Goal: Task Accomplishment & Management: Use online tool/utility

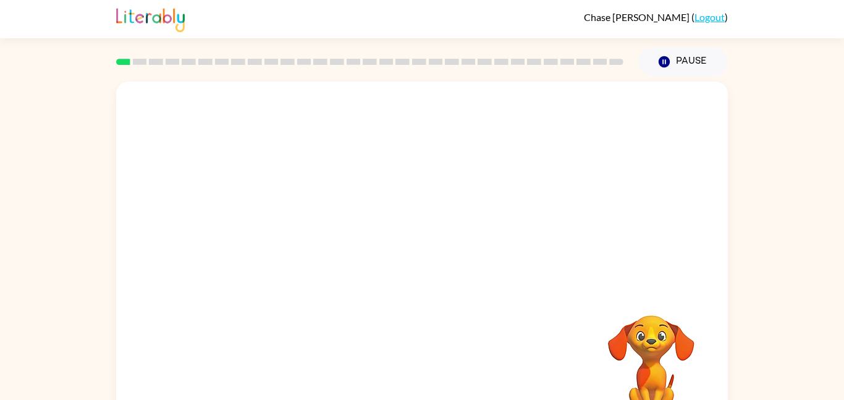
scroll to position [35, 0]
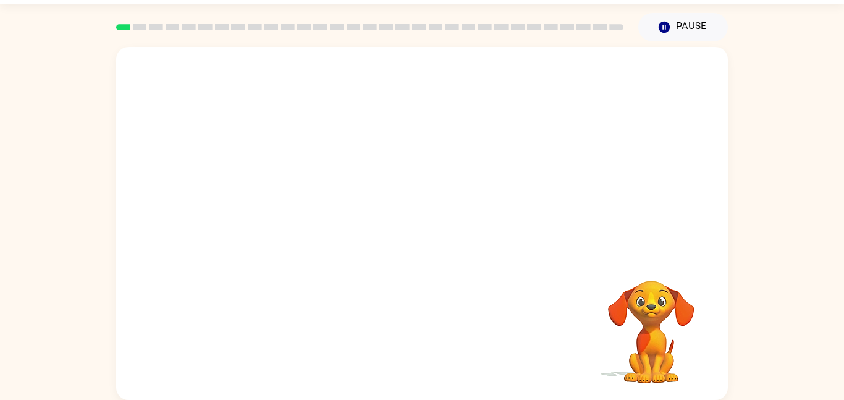
click at [448, 196] on div at bounding box center [422, 151] width 612 height 208
click at [528, 153] on div at bounding box center [422, 151] width 612 height 208
click at [417, 233] on div at bounding box center [422, 229] width 79 height 45
click at [417, 233] on icon "button" at bounding box center [423, 230] width 22 height 22
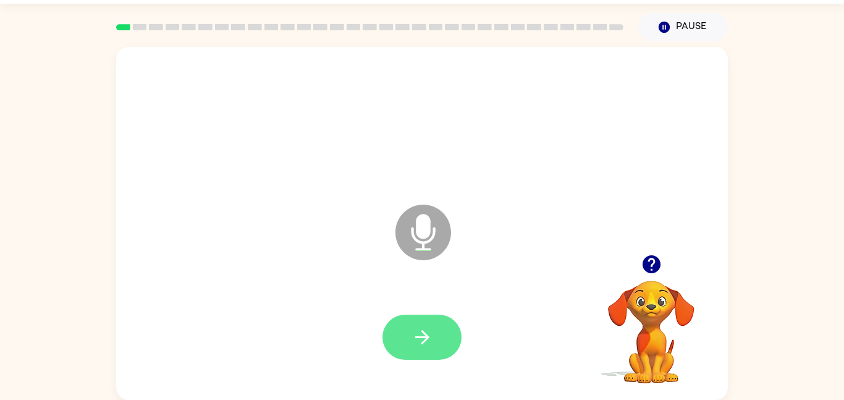
click at [431, 334] on icon "button" at bounding box center [423, 337] width 22 height 22
click at [427, 333] on icon "button" at bounding box center [423, 337] width 22 height 22
click at [409, 330] on button "button" at bounding box center [422, 337] width 79 height 45
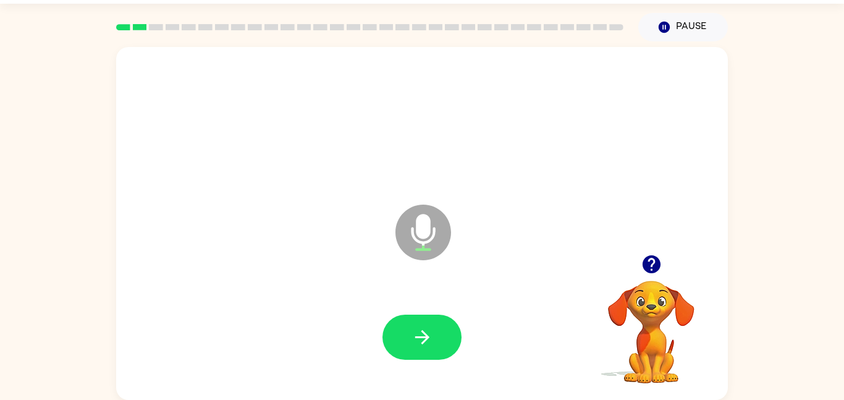
click at [409, 330] on button "button" at bounding box center [422, 337] width 79 height 45
click at [418, 331] on icon "button" at bounding box center [423, 337] width 22 height 22
click at [412, 329] on icon "button" at bounding box center [423, 337] width 22 height 22
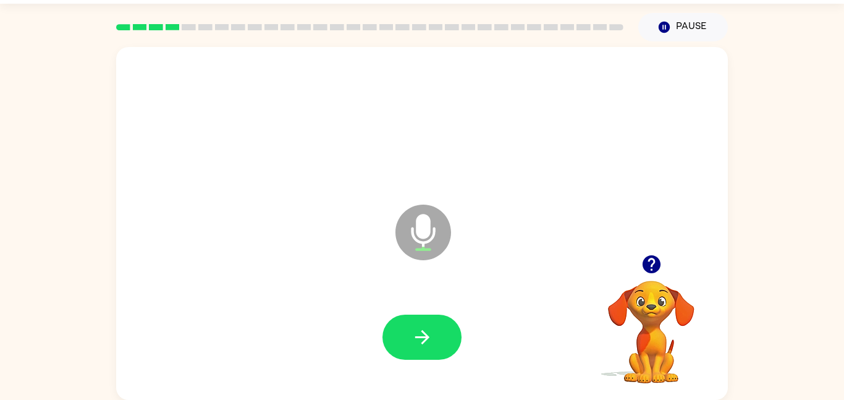
click at [412, 329] on icon "button" at bounding box center [423, 337] width 22 height 22
click at [399, 329] on button "button" at bounding box center [422, 337] width 79 height 45
click at [418, 340] on icon "button" at bounding box center [423, 337] width 22 height 22
click at [405, 335] on button "button" at bounding box center [422, 337] width 79 height 45
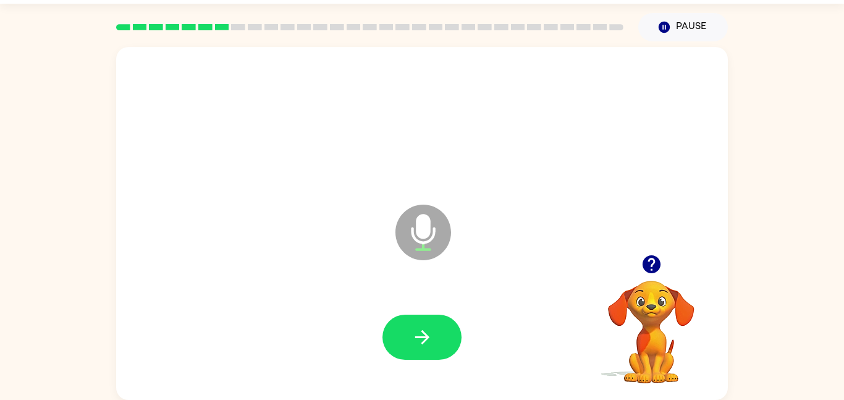
click at [651, 261] on icon "button" at bounding box center [651, 264] width 18 height 18
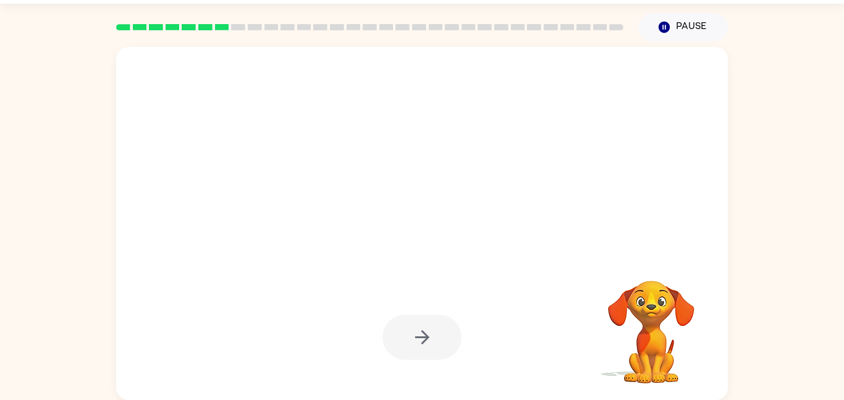
click at [422, 330] on div at bounding box center [422, 337] width 79 height 45
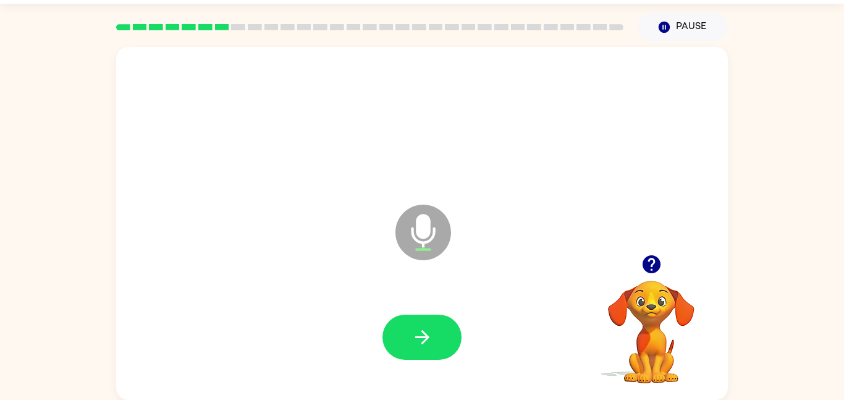
click at [657, 263] on icon "button" at bounding box center [651, 264] width 18 height 18
click at [436, 341] on button "button" at bounding box center [422, 337] width 79 height 45
click at [654, 257] on icon "button" at bounding box center [651, 264] width 18 height 18
click at [415, 329] on icon "button" at bounding box center [423, 337] width 22 height 22
click at [651, 268] on icon "button" at bounding box center [651, 264] width 18 height 18
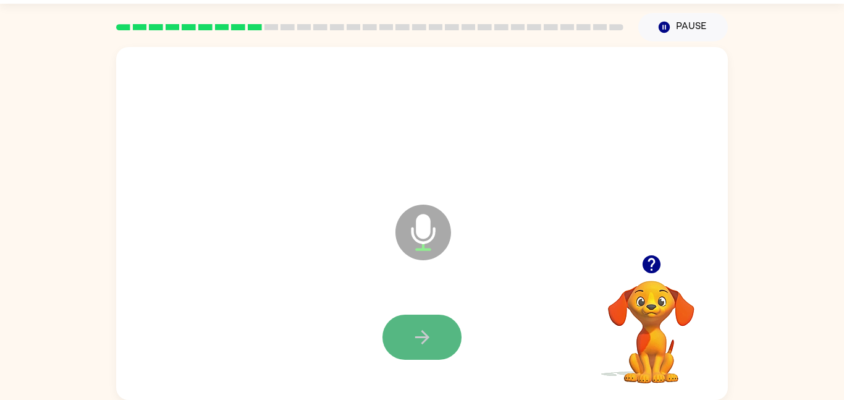
click at [420, 335] on icon "button" at bounding box center [423, 337] width 22 height 22
click at [420, 334] on icon "button" at bounding box center [423, 337] width 22 height 22
click at [432, 338] on icon "button" at bounding box center [423, 337] width 22 height 22
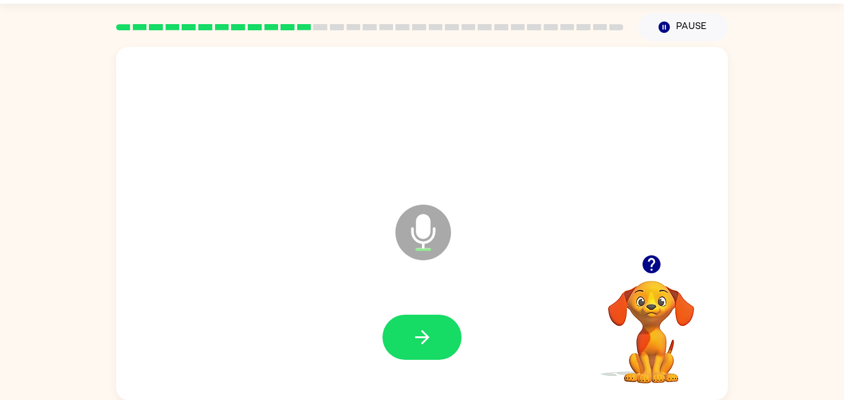
click at [426, 313] on div at bounding box center [422, 337] width 587 height 101
click at [427, 317] on button "button" at bounding box center [422, 337] width 79 height 45
click at [426, 331] on icon "button" at bounding box center [423, 337] width 22 height 22
click at [652, 263] on icon "button" at bounding box center [652, 264] width 22 height 22
click at [407, 337] on button "button" at bounding box center [422, 337] width 79 height 45
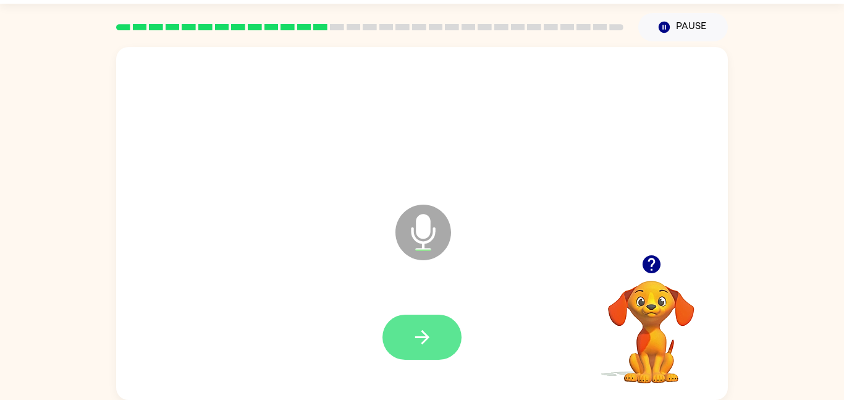
click at [408, 337] on button "button" at bounding box center [422, 337] width 79 height 45
click at [432, 341] on icon "button" at bounding box center [423, 337] width 22 height 22
click at [650, 261] on icon "button" at bounding box center [651, 264] width 18 height 18
click at [425, 339] on icon "button" at bounding box center [422, 337] width 14 height 14
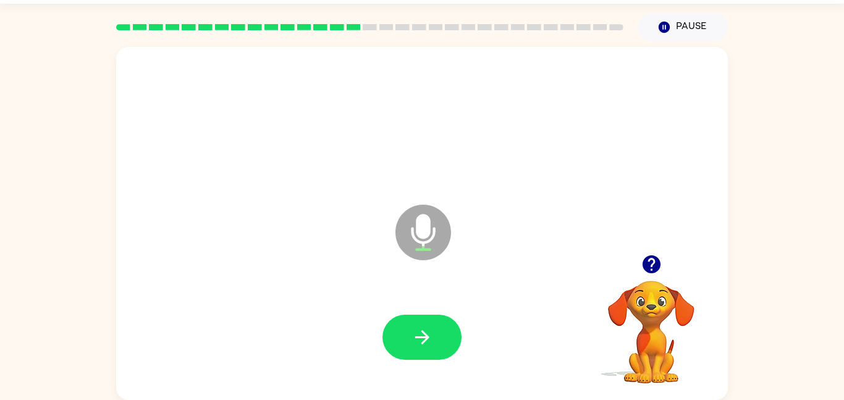
click at [425, 339] on icon "button" at bounding box center [422, 337] width 14 height 14
click at [649, 259] on icon "button" at bounding box center [652, 264] width 22 height 22
click at [422, 338] on icon "button" at bounding box center [423, 337] width 22 height 22
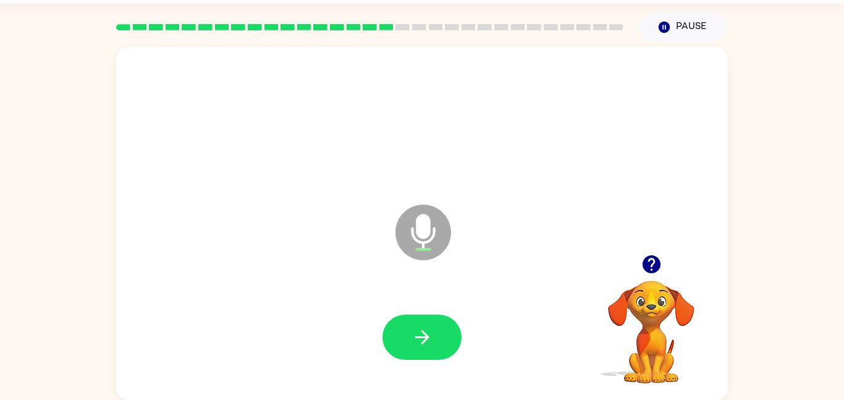
click at [422, 338] on icon "button" at bounding box center [423, 337] width 22 height 22
click at [423, 337] on icon "button" at bounding box center [422, 337] width 14 height 14
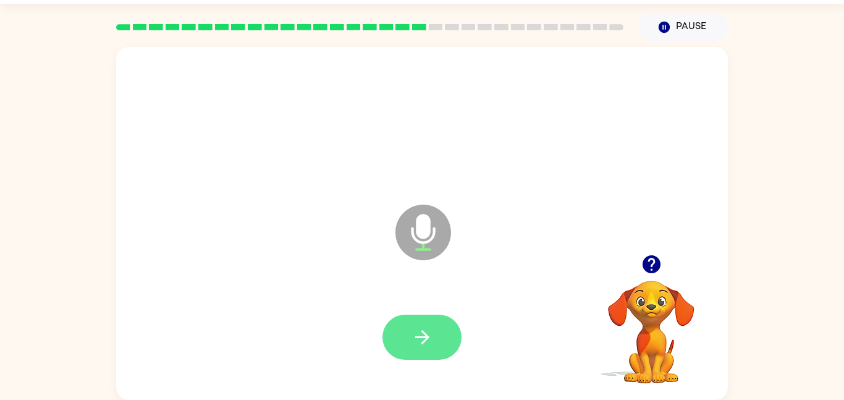
click at [412, 341] on icon "button" at bounding box center [423, 337] width 22 height 22
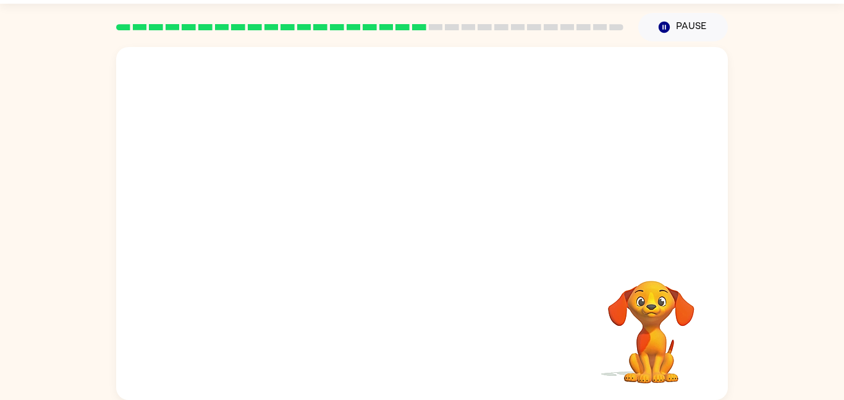
click at [412, 341] on div "Your browser must support playing .mp4 files to use Literably. Please try using…" at bounding box center [422, 223] width 612 height 353
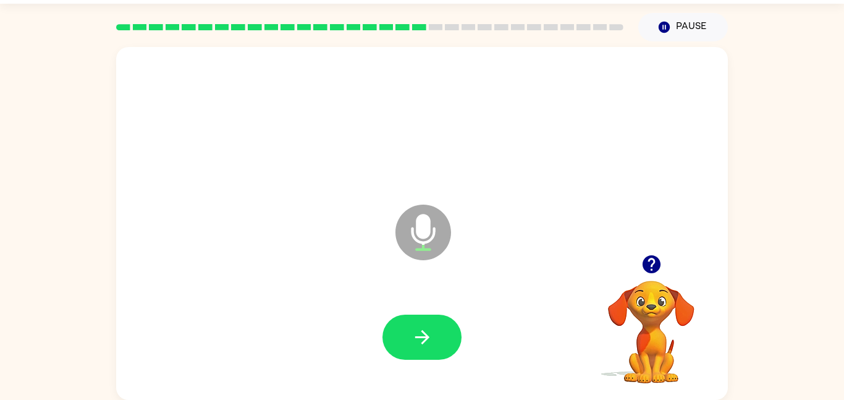
click at [412, 341] on icon "button" at bounding box center [423, 337] width 22 height 22
click at [648, 256] on icon "button" at bounding box center [652, 264] width 22 height 22
click at [426, 351] on button "button" at bounding box center [422, 337] width 79 height 45
click at [403, 319] on button "button" at bounding box center [422, 337] width 79 height 45
click at [656, 268] on icon "button" at bounding box center [651, 264] width 18 height 18
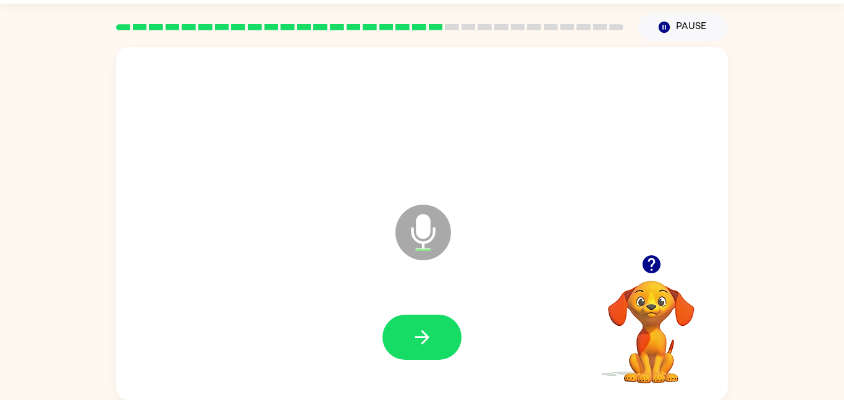
click at [650, 256] on icon "button" at bounding box center [651, 264] width 18 height 18
click at [653, 261] on icon "button" at bounding box center [651, 264] width 18 height 18
click at [647, 265] on icon "button" at bounding box center [651, 264] width 18 height 18
click at [652, 264] on icon "button" at bounding box center [652, 264] width 22 height 22
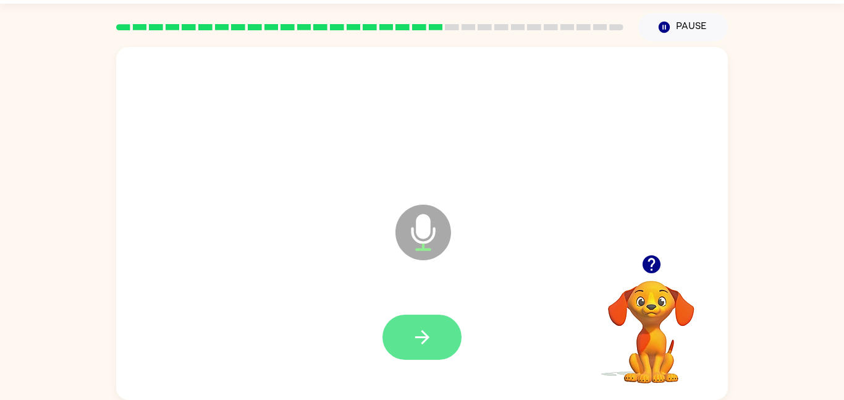
click at [425, 331] on icon "button" at bounding box center [423, 337] width 22 height 22
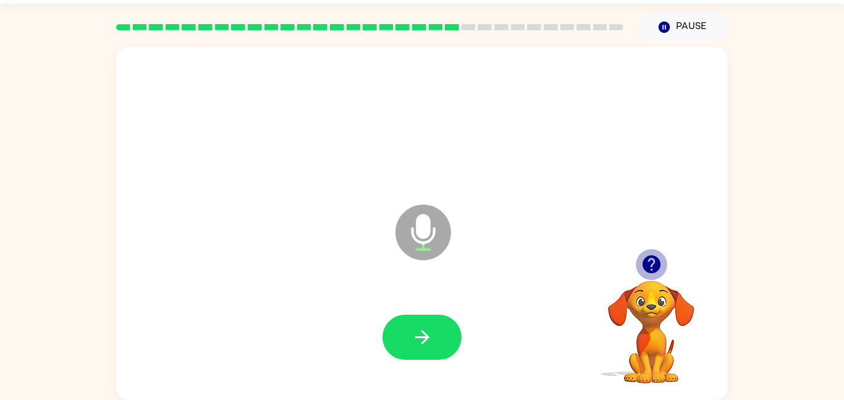
click at [654, 265] on icon "button" at bounding box center [651, 264] width 18 height 18
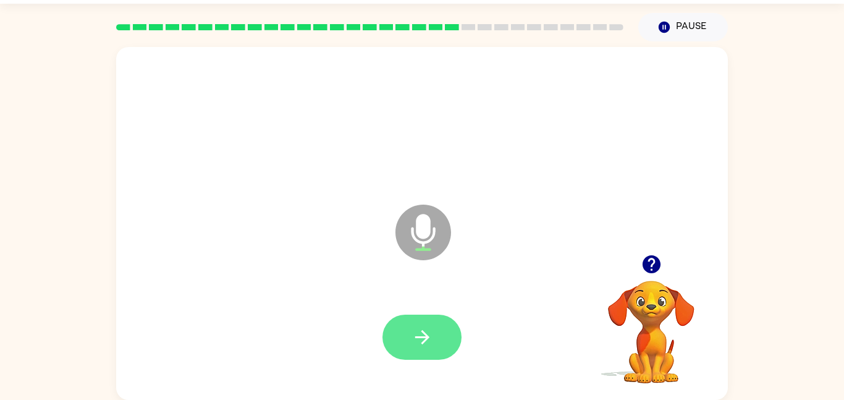
click at [433, 347] on button "button" at bounding box center [422, 337] width 79 height 45
click at [431, 341] on icon "button" at bounding box center [423, 337] width 22 height 22
click at [427, 345] on icon "button" at bounding box center [423, 337] width 22 height 22
click at [426, 345] on icon "button" at bounding box center [423, 337] width 22 height 22
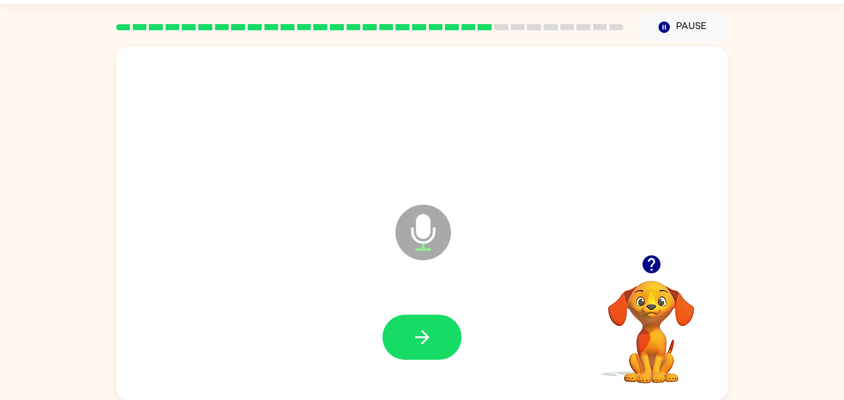
click at [426, 345] on icon "button" at bounding box center [423, 337] width 22 height 22
click at [426, 333] on icon "button" at bounding box center [423, 337] width 22 height 22
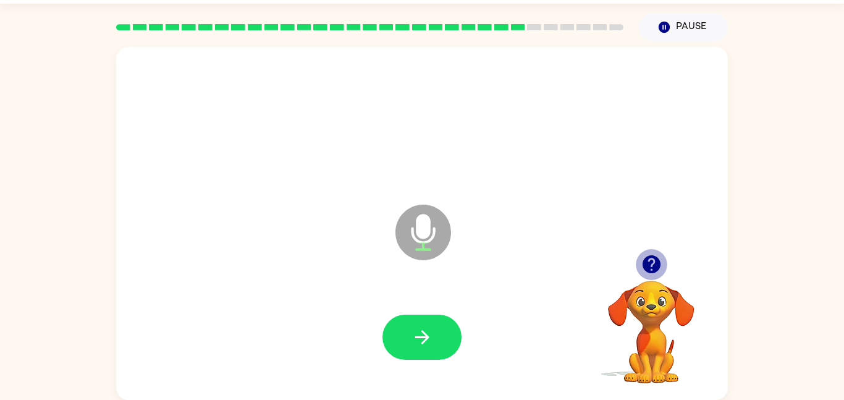
click at [648, 270] on icon "button" at bounding box center [651, 264] width 18 height 18
click at [437, 360] on div at bounding box center [422, 337] width 587 height 101
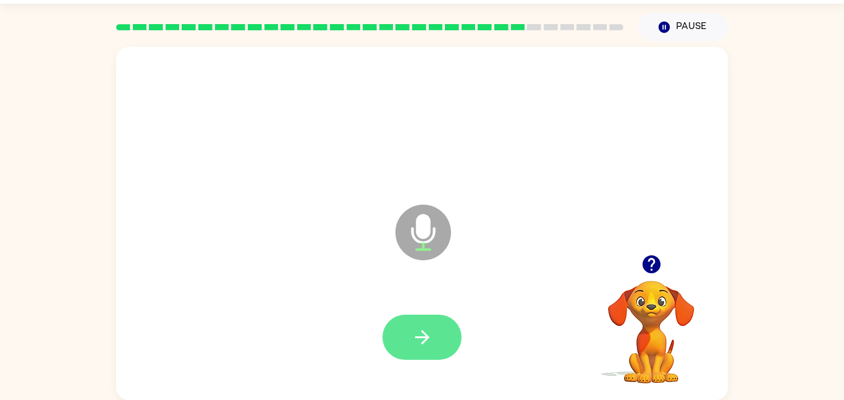
click at [396, 331] on button "button" at bounding box center [422, 337] width 79 height 45
click at [644, 264] on icon "button" at bounding box center [651, 264] width 18 height 18
click at [433, 337] on icon "button" at bounding box center [423, 337] width 22 height 22
click at [446, 334] on button "button" at bounding box center [422, 337] width 79 height 45
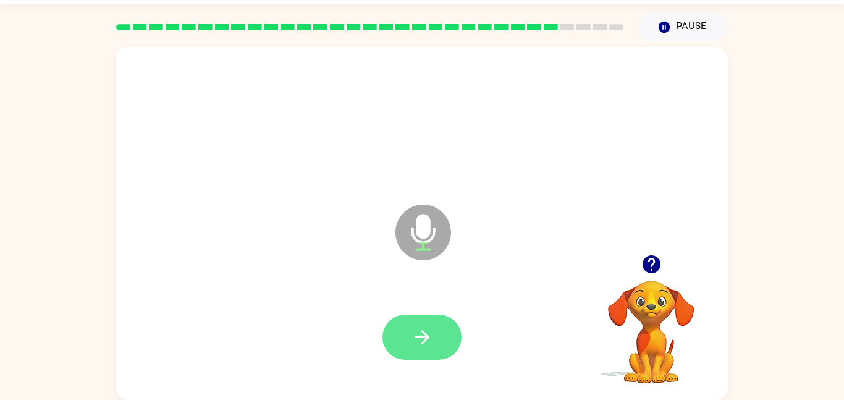
click at [408, 341] on button "button" at bounding box center [422, 337] width 79 height 45
click at [407, 337] on button "button" at bounding box center [422, 337] width 79 height 45
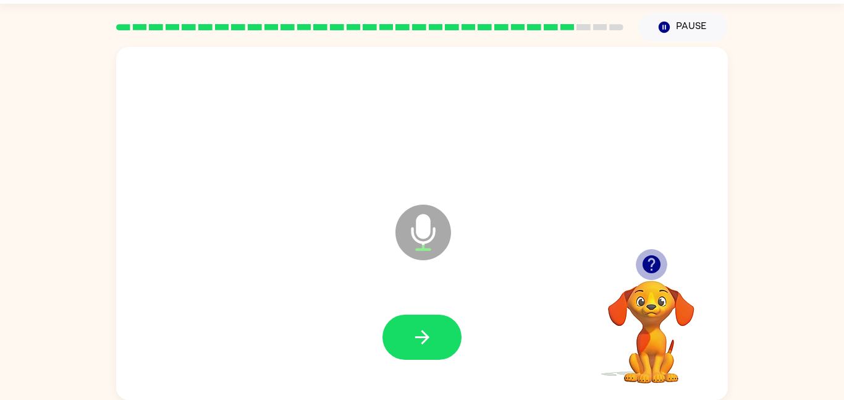
click at [650, 263] on icon "button" at bounding box center [651, 264] width 18 height 18
click at [656, 264] on icon "button" at bounding box center [651, 264] width 18 height 18
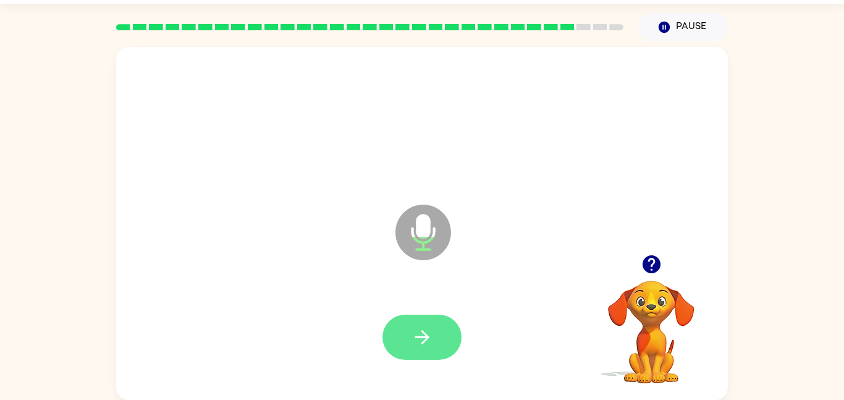
click at [430, 342] on icon "button" at bounding box center [423, 337] width 22 height 22
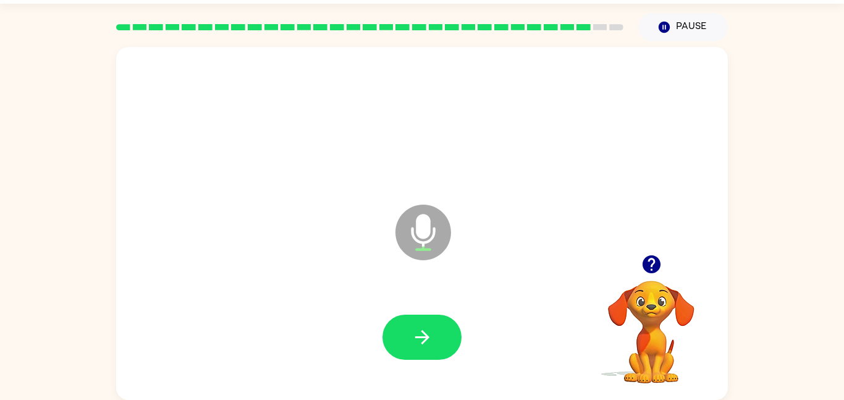
click at [430, 342] on icon "button" at bounding box center [423, 337] width 22 height 22
click at [431, 338] on icon "button" at bounding box center [423, 337] width 22 height 22
click at [405, 334] on button "button" at bounding box center [422, 337] width 79 height 45
click at [650, 269] on icon "button" at bounding box center [651, 264] width 18 height 18
click at [412, 329] on icon "button" at bounding box center [423, 337] width 22 height 22
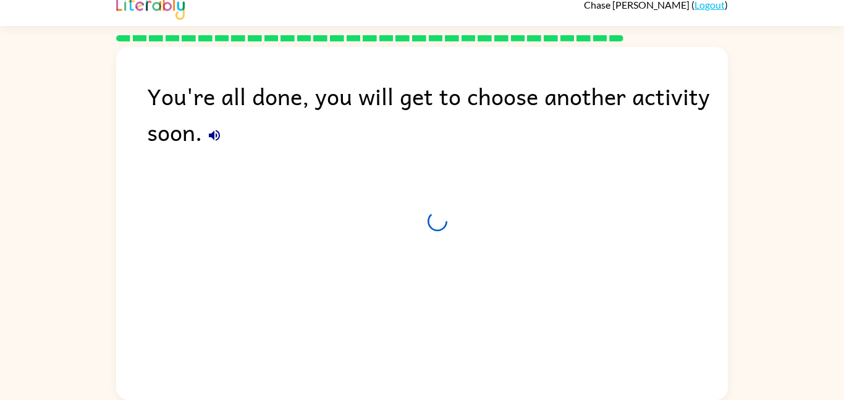
scroll to position [12, 0]
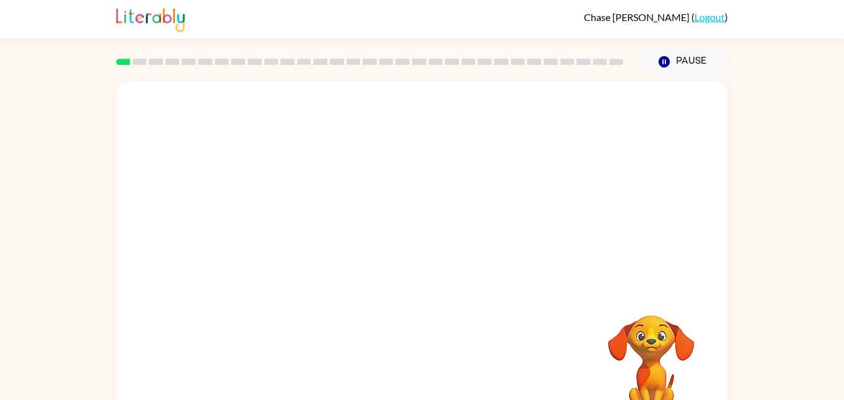
click at [602, 297] on video "Your browser must support playing .mp4 files to use Literably. Please try using…" at bounding box center [652, 358] width 124 height 124
click at [386, 190] on video "Your browser must support playing .mp4 files to use Literably. Please try using…" at bounding box center [422, 186] width 612 height 208
click at [413, 274] on icon "button" at bounding box center [423, 264] width 22 height 22
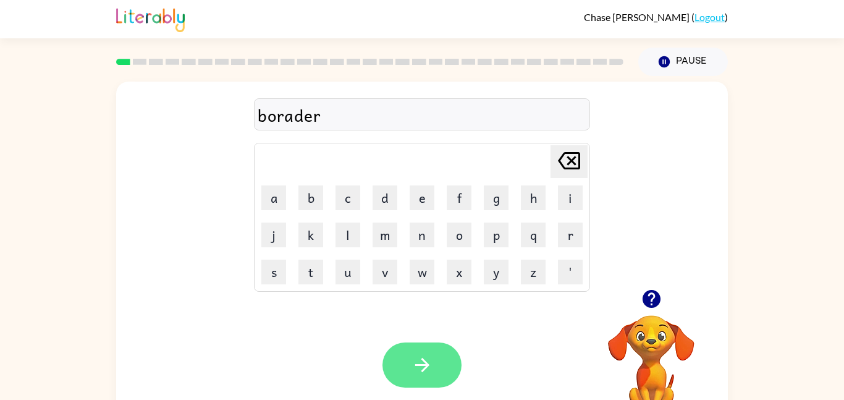
click at [423, 370] on icon "button" at bounding box center [422, 365] width 14 height 14
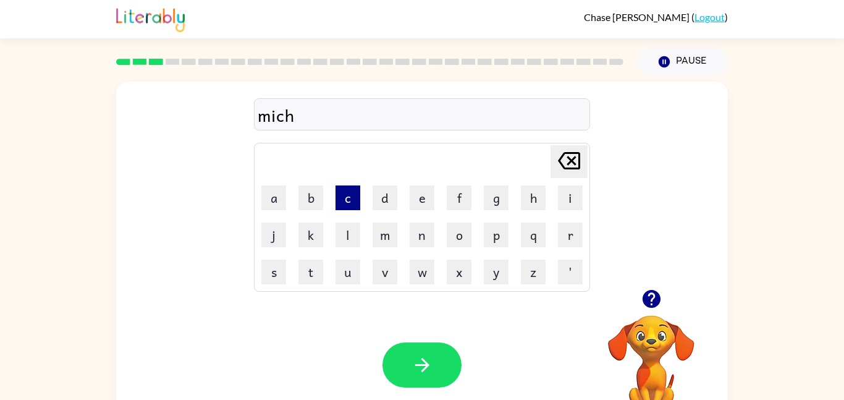
click at [350, 204] on button "c" at bounding box center [348, 197] width 25 height 25
click at [412, 206] on button "e" at bounding box center [422, 197] width 25 height 25
click at [268, 207] on button "a" at bounding box center [273, 197] width 25 height 25
type button "a"
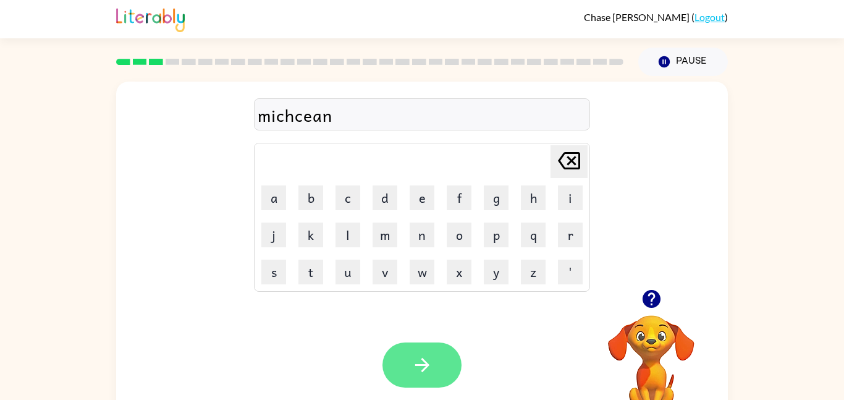
click at [413, 366] on icon "button" at bounding box center [423, 365] width 22 height 22
click at [405, 370] on button "button" at bounding box center [422, 364] width 79 height 45
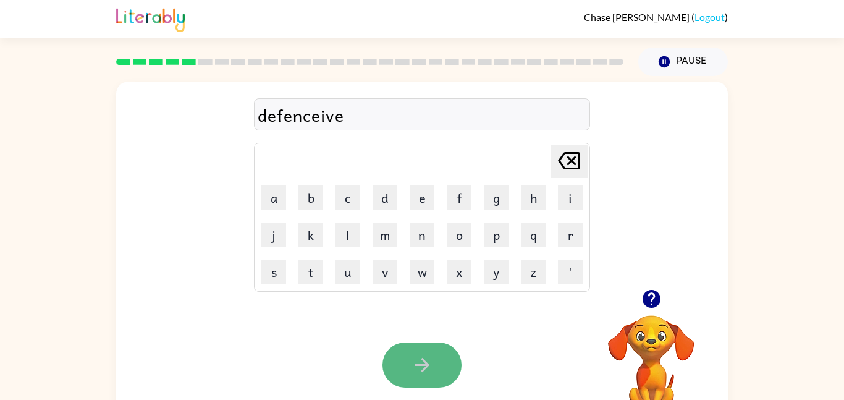
click at [406, 362] on button "button" at bounding box center [422, 364] width 79 height 45
click at [415, 356] on icon "button" at bounding box center [423, 365] width 22 height 22
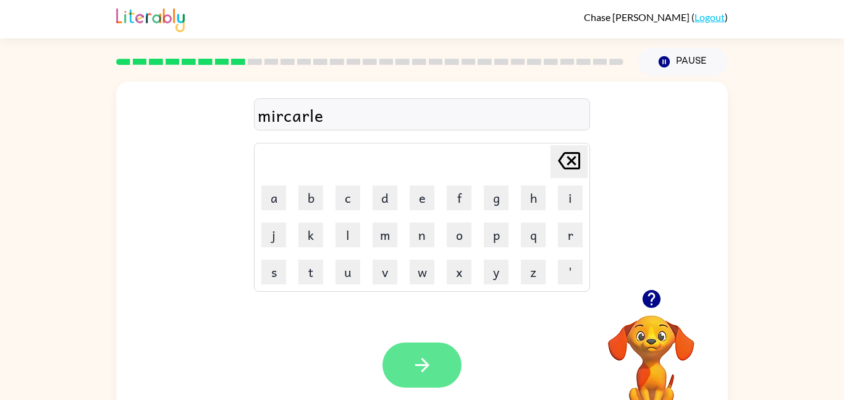
click at [420, 369] on icon "button" at bounding box center [423, 365] width 22 height 22
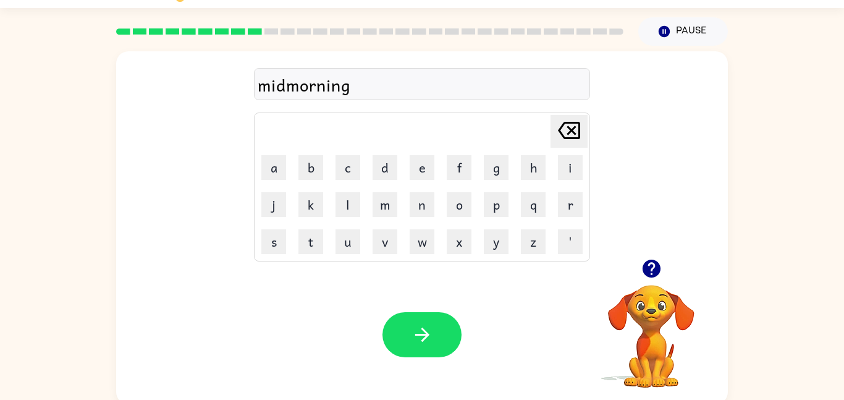
scroll to position [35, 0]
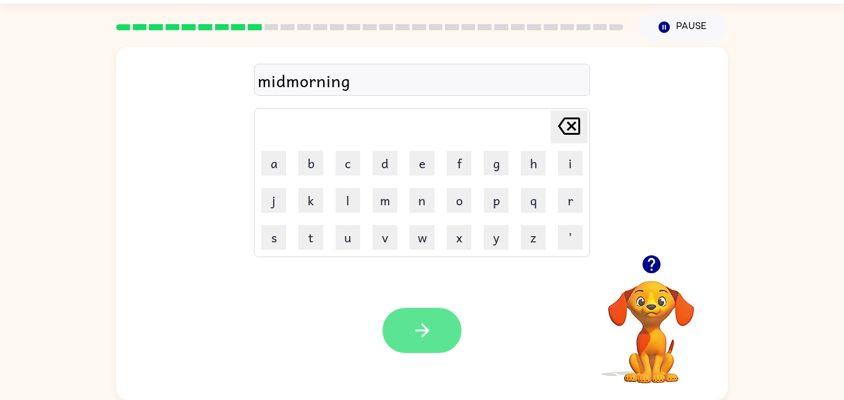
click at [429, 343] on button "button" at bounding box center [422, 330] width 79 height 45
click at [415, 328] on icon "button" at bounding box center [423, 330] width 22 height 22
click at [421, 336] on icon "button" at bounding box center [422, 330] width 14 height 14
click at [409, 316] on button "button" at bounding box center [422, 330] width 79 height 45
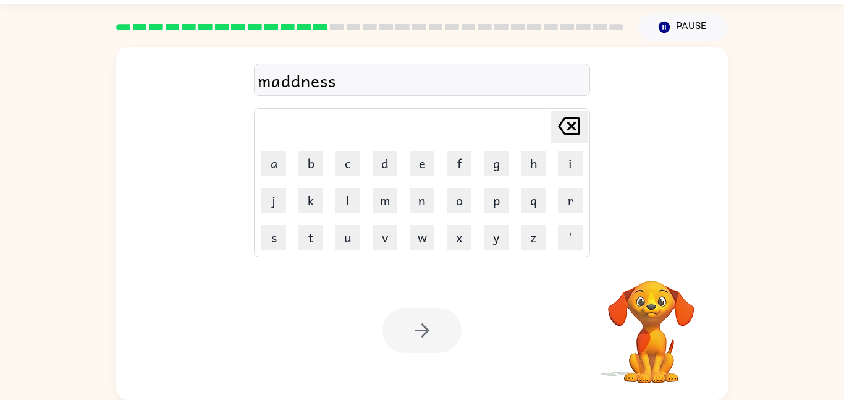
click at [412, 337] on div at bounding box center [422, 330] width 79 height 45
click at [416, 337] on icon "button" at bounding box center [423, 330] width 22 height 22
click at [416, 337] on div at bounding box center [422, 330] width 79 height 45
click at [415, 337] on div at bounding box center [422, 330] width 79 height 45
